Goal: Navigation & Orientation: Understand site structure

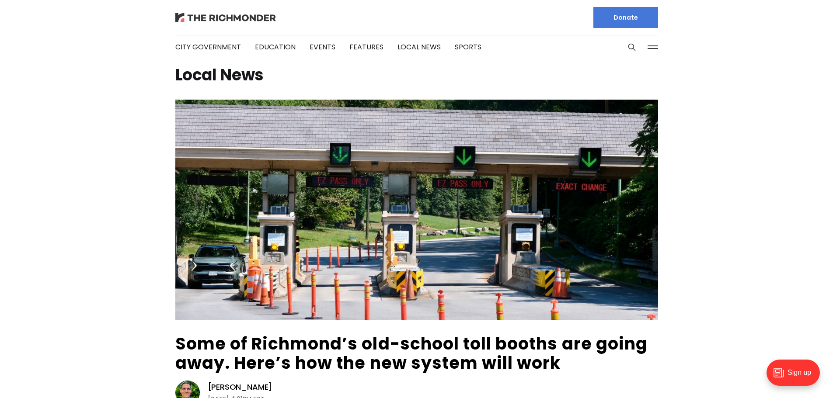
click at [199, 15] on img at bounding box center [225, 17] width 101 height 9
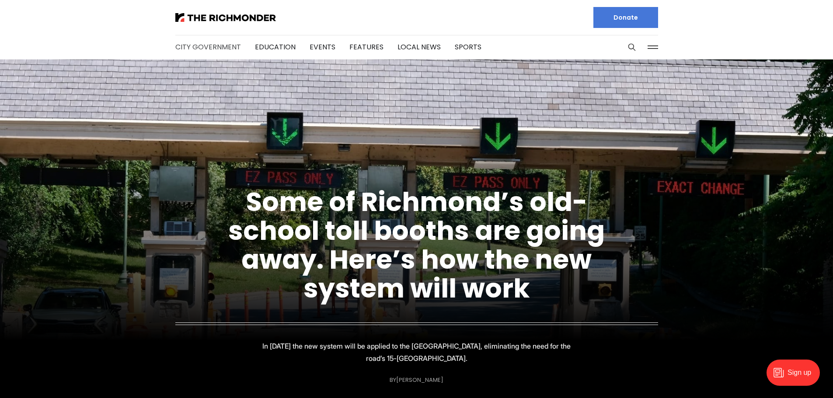
click at [201, 45] on link "City Government" at bounding box center [208, 47] width 66 height 10
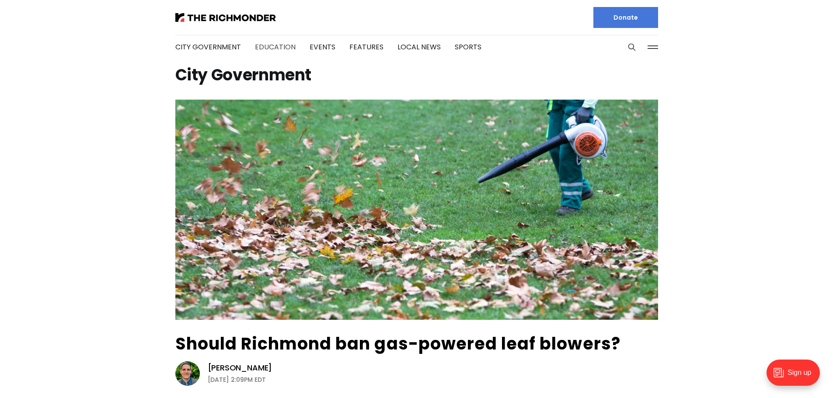
click at [268, 45] on link "Education" at bounding box center [275, 47] width 41 height 10
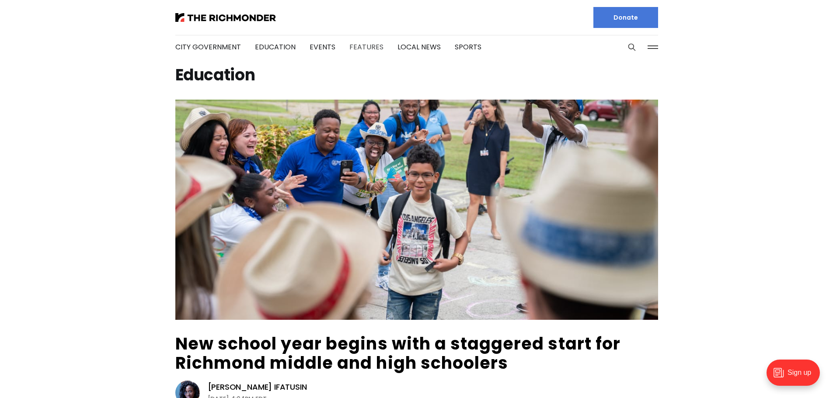
click at [350, 46] on link "Features" at bounding box center [366, 47] width 34 height 10
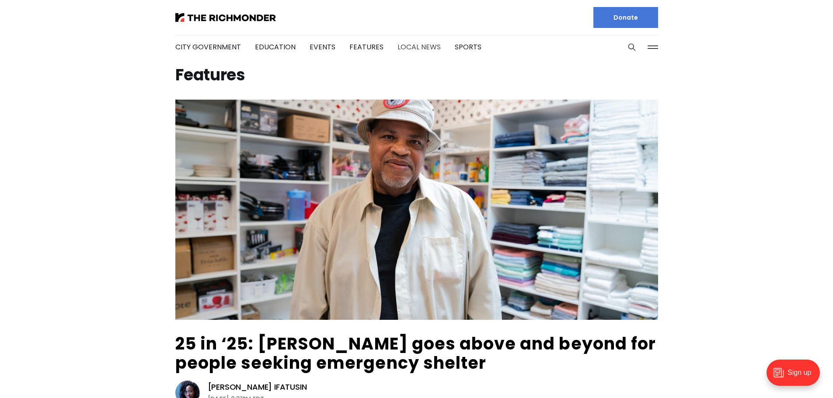
click at [397, 44] on link "Local News" at bounding box center [418, 47] width 43 height 10
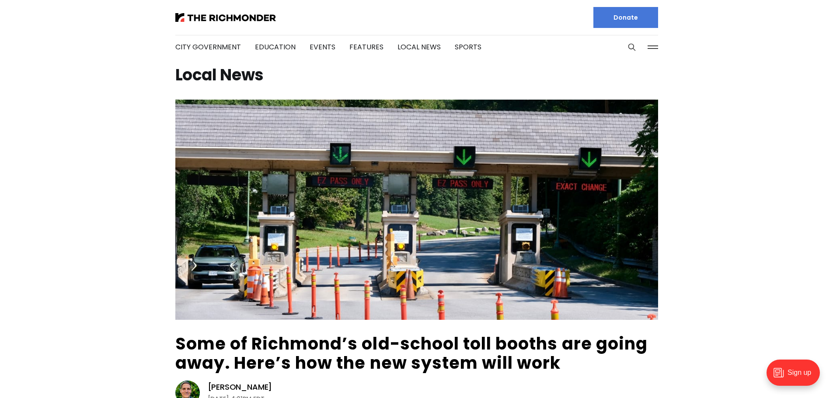
scroll to position [306, 0]
